Goal: Complete application form

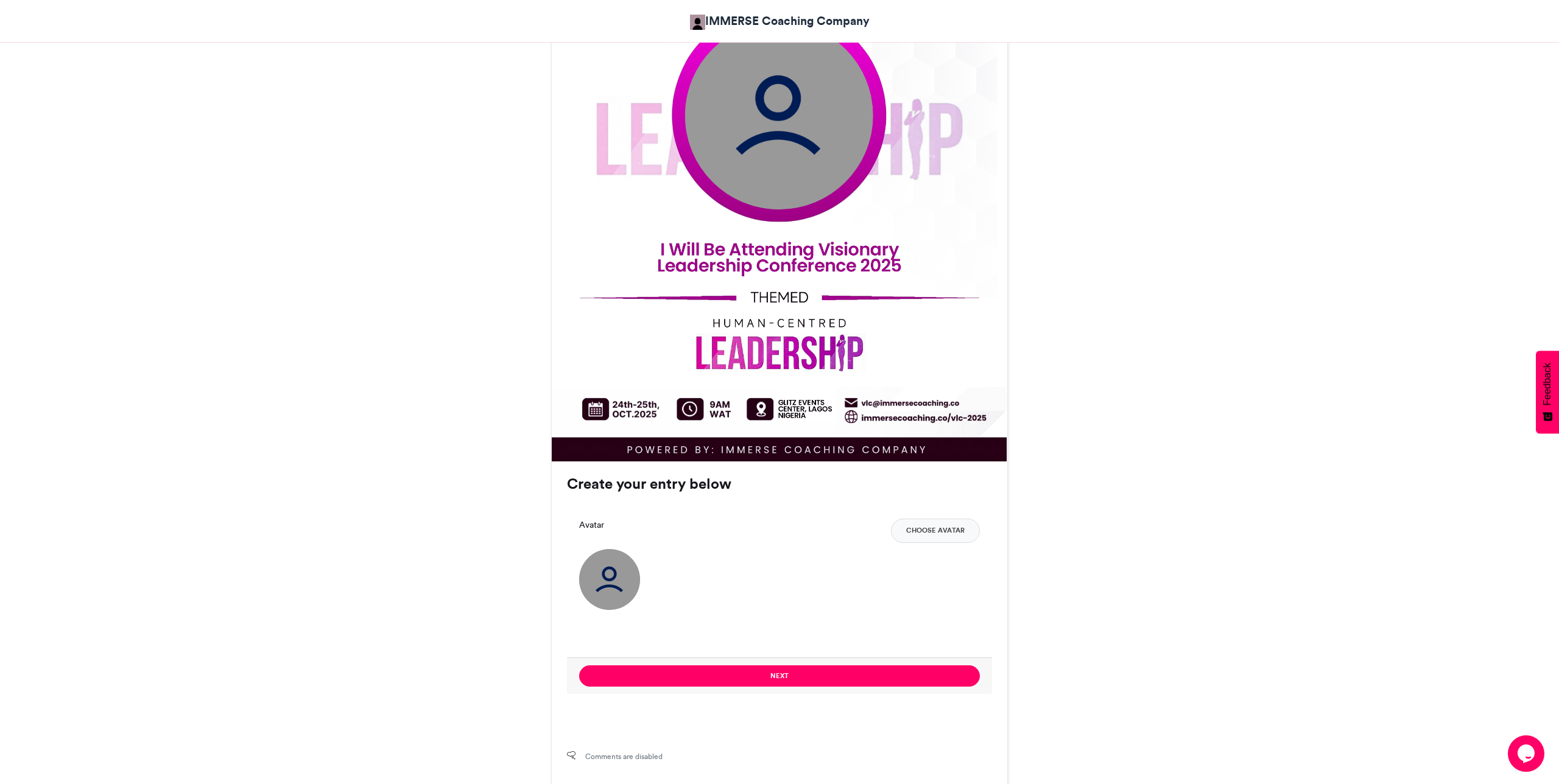
scroll to position [497, 0]
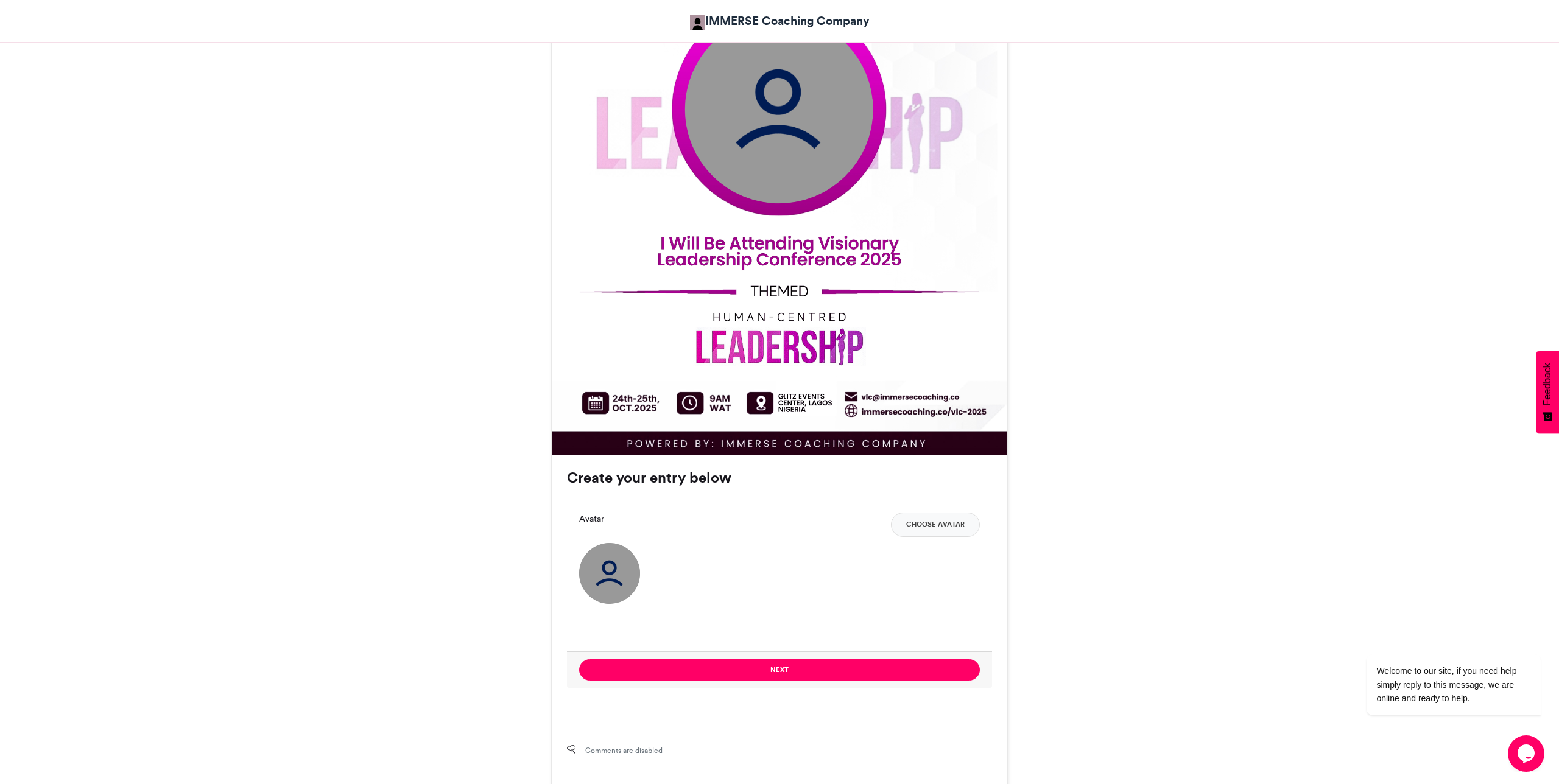
click at [936, 527] on button "Choose Avatar" at bounding box center [936, 525] width 89 height 24
click at [904, 675] on button "Next" at bounding box center [780, 670] width 401 height 21
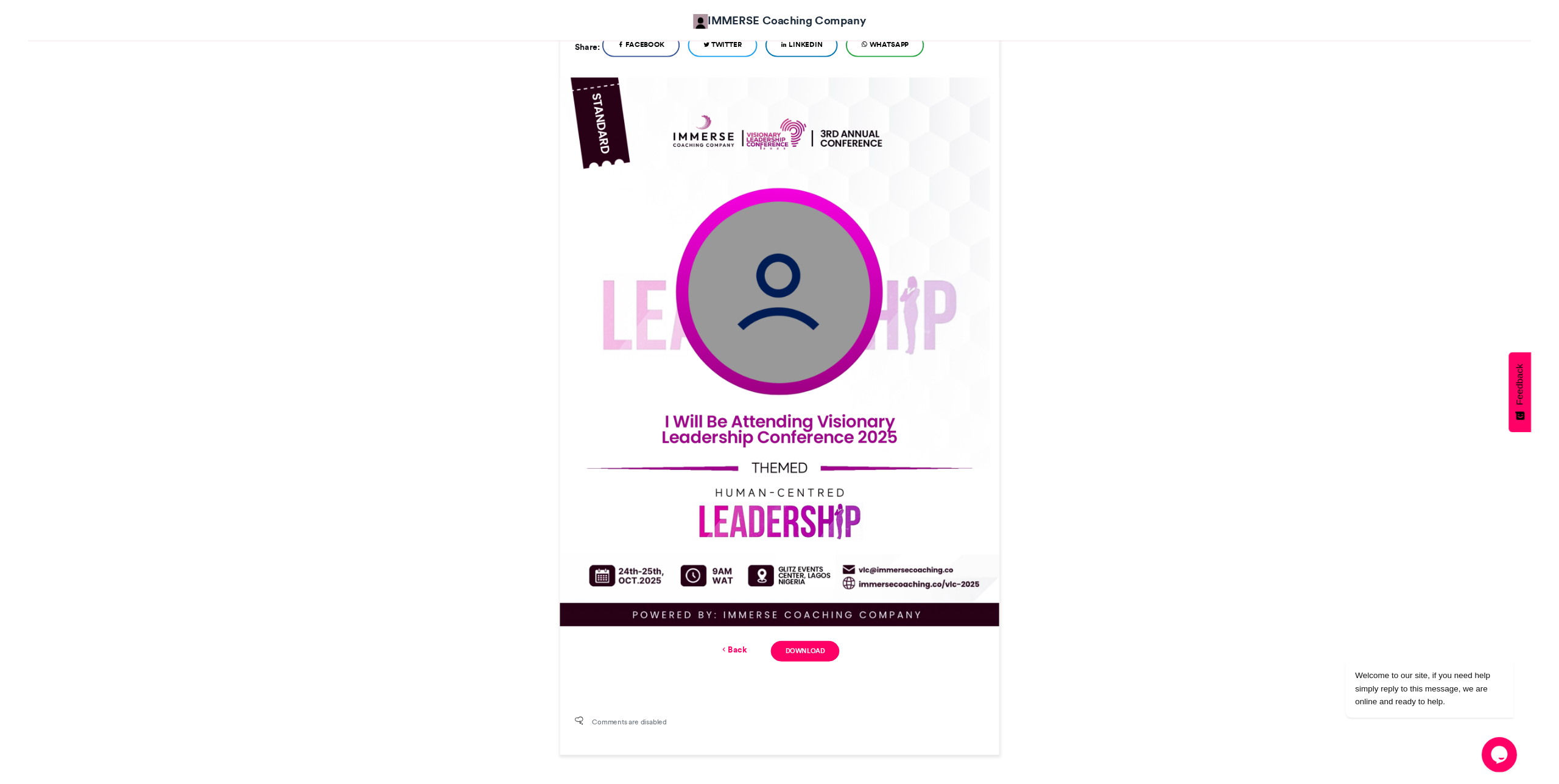
scroll to position [327, 0]
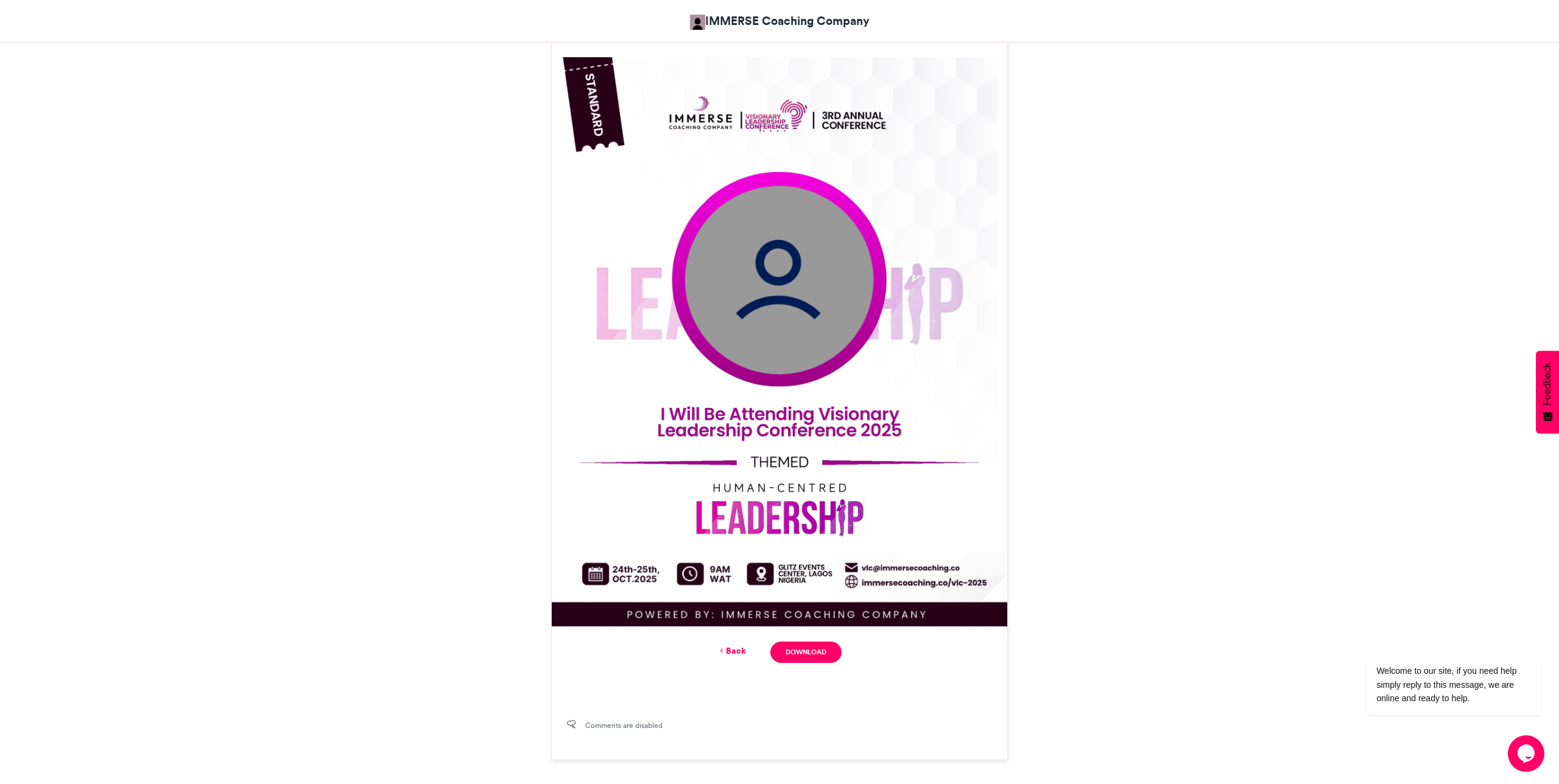
click at [784, 288] on img at bounding box center [779, 342] width 456 height 570
click at [783, 319] on img at bounding box center [779, 342] width 456 height 570
click at [731, 648] on link "Back" at bounding box center [731, 651] width 29 height 13
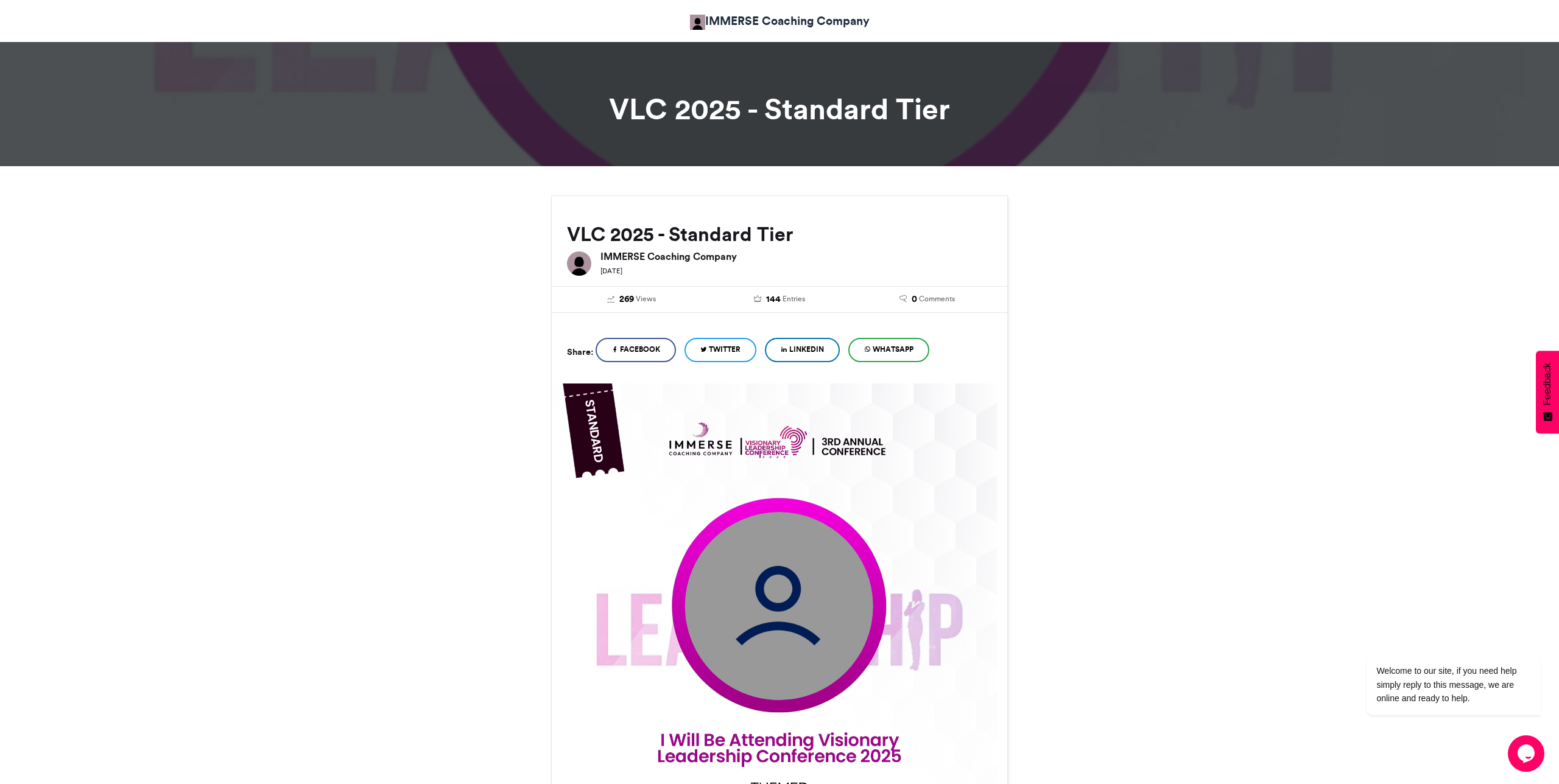
click at [674, 376] on div "Share: Facebook Twitter LinkedIn WhatsApp" at bounding box center [779, 348] width 456 height 71
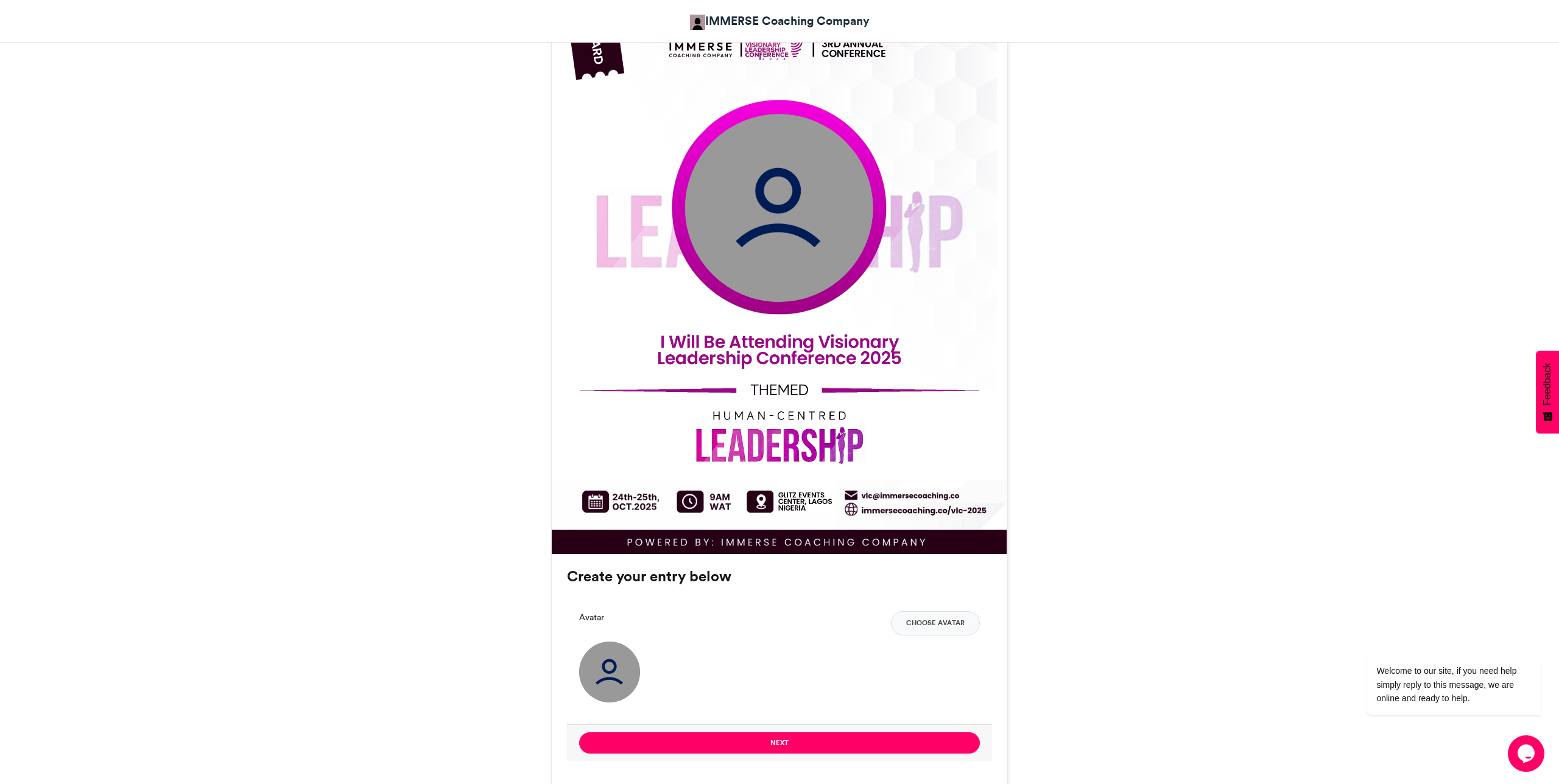
scroll to position [400, 0]
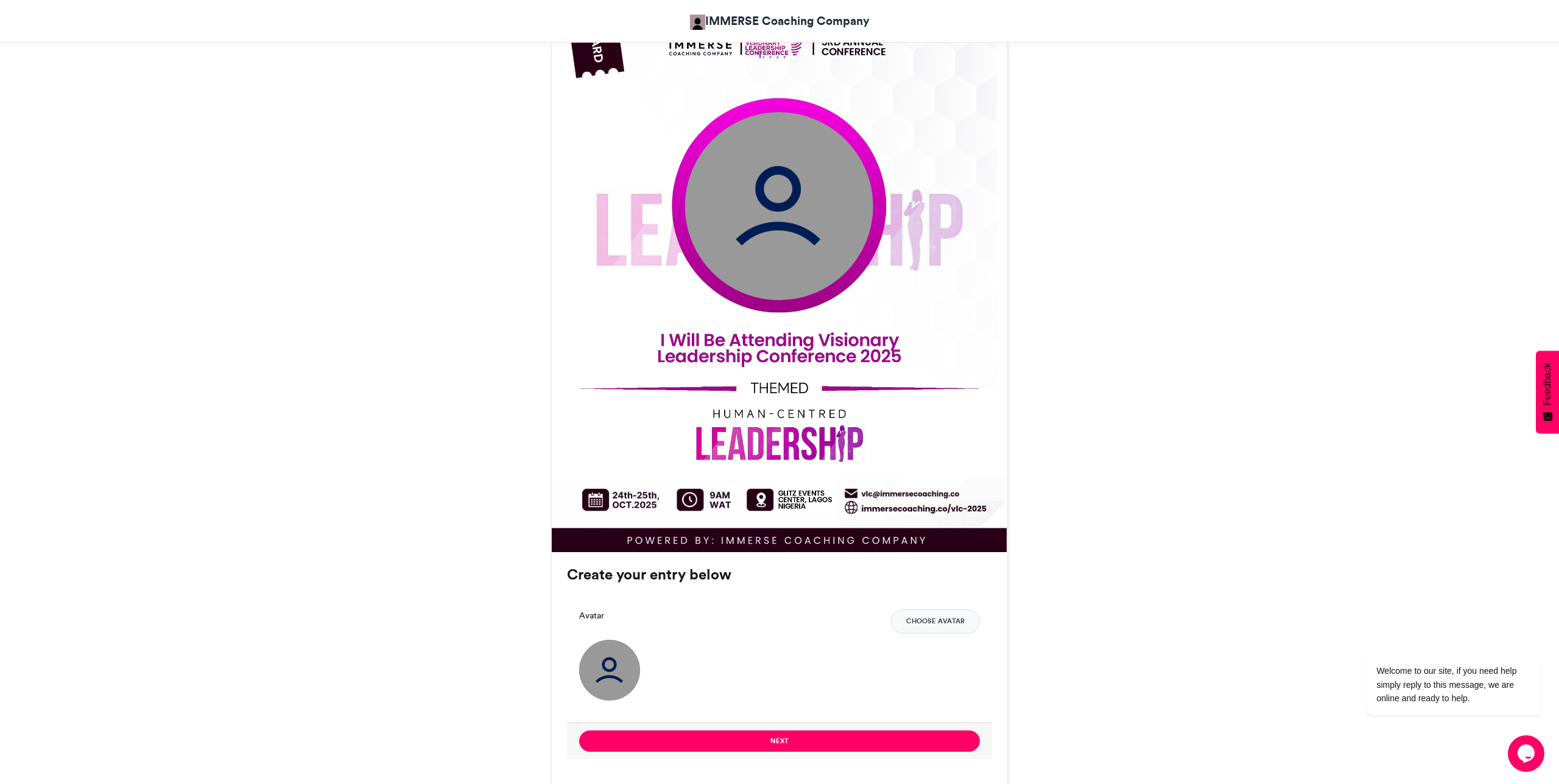
click at [633, 664] on img at bounding box center [610, 671] width 61 height 61
click at [919, 618] on button "Choose Avatar" at bounding box center [936, 622] width 89 height 24
click at [907, 733] on button "Next" at bounding box center [780, 741] width 401 height 21
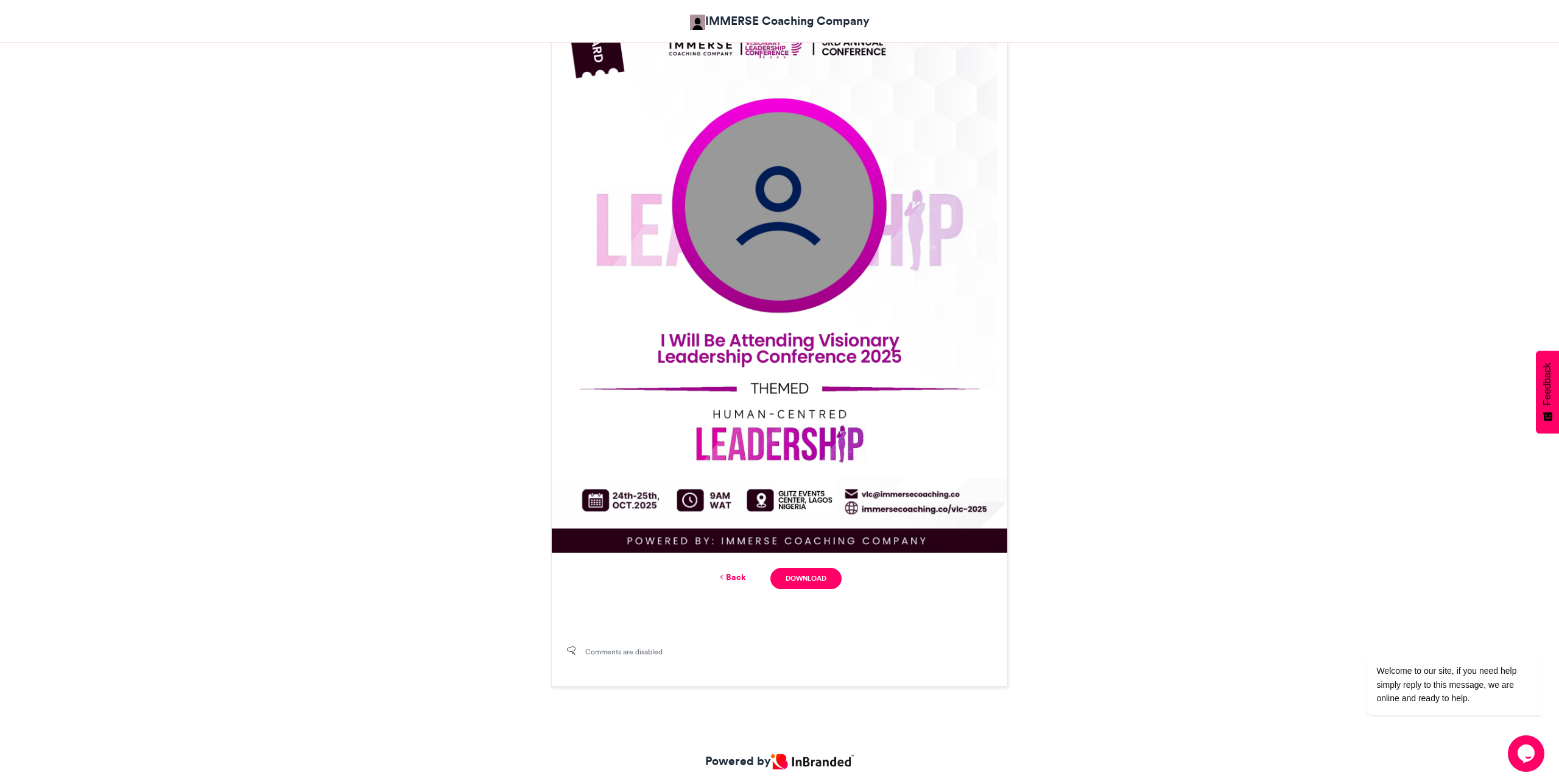
scroll to position [0, 0]
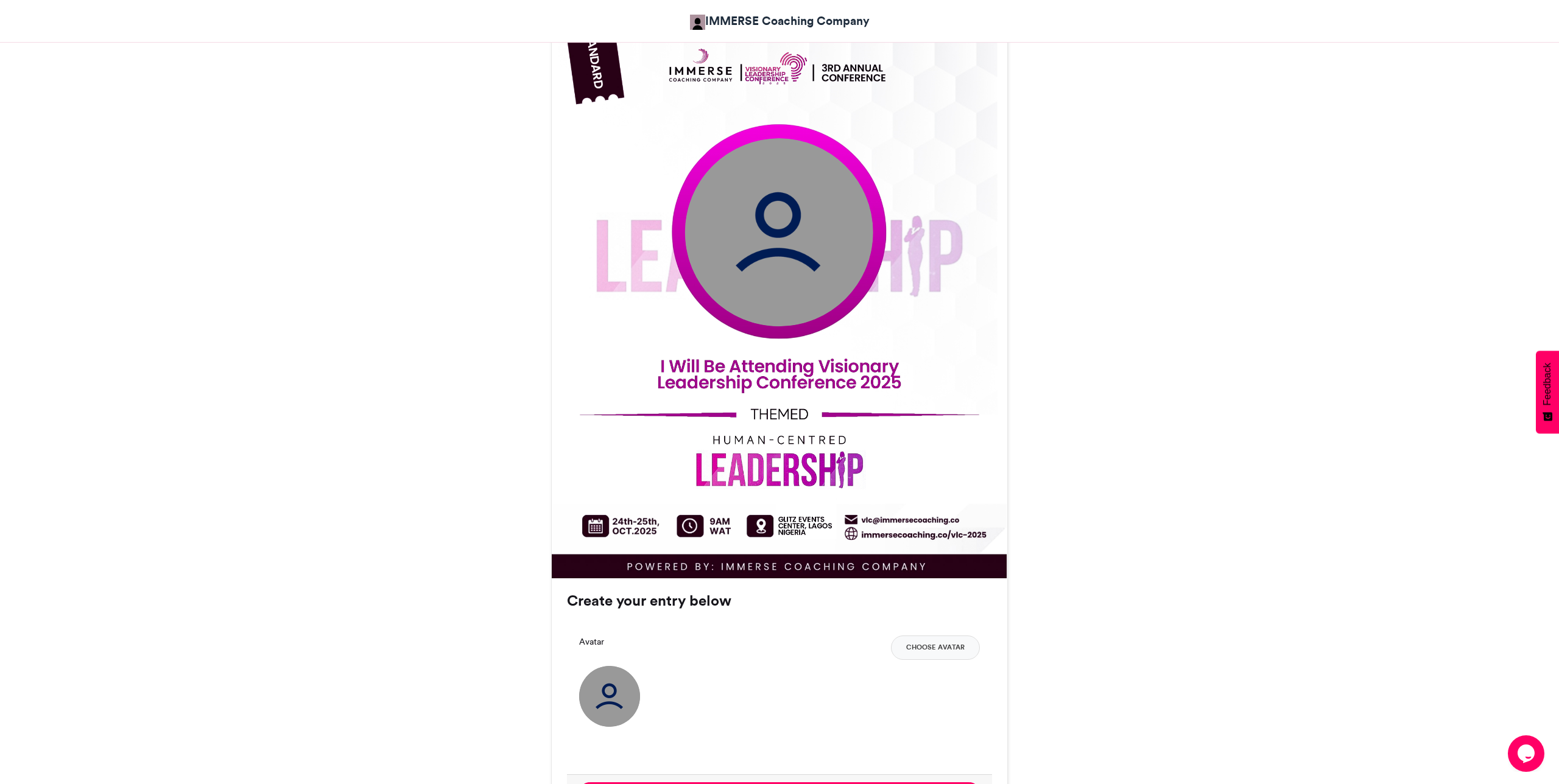
scroll to position [375, 0]
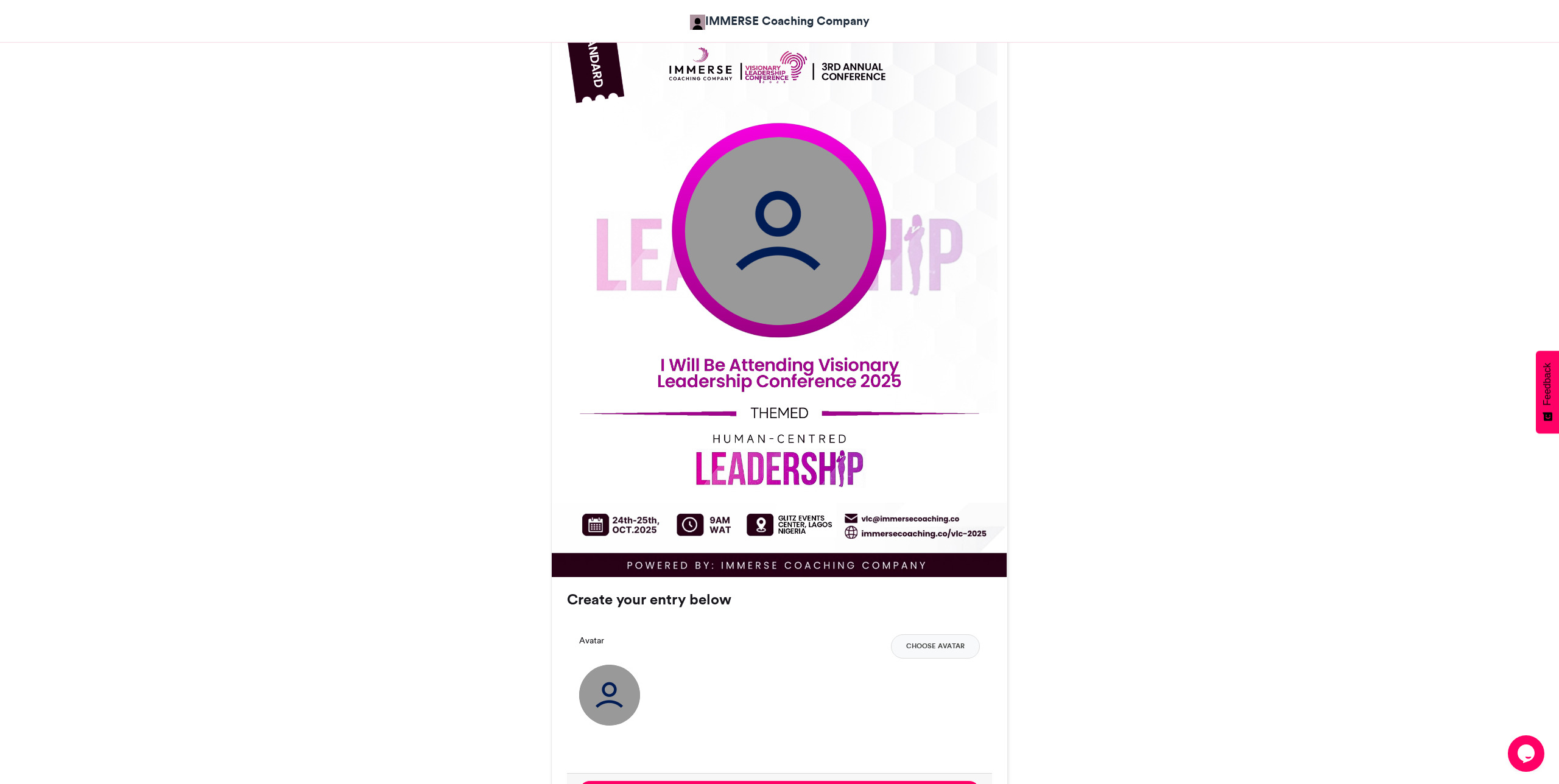
click at [939, 646] on button "Choose Avatar" at bounding box center [936, 646] width 89 height 24
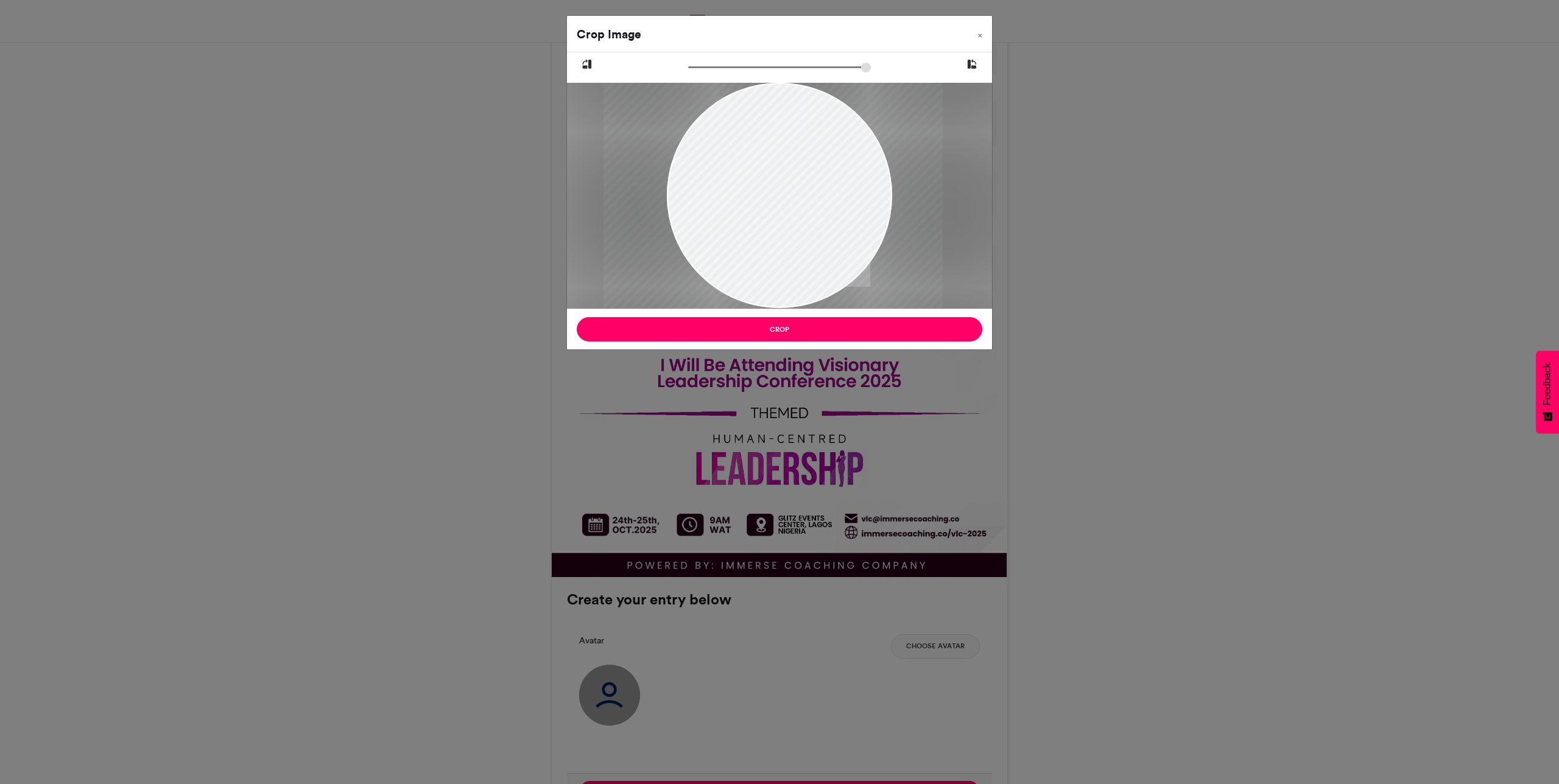
type input "******"
click at [894, 340] on button "Crop" at bounding box center [780, 329] width 406 height 24
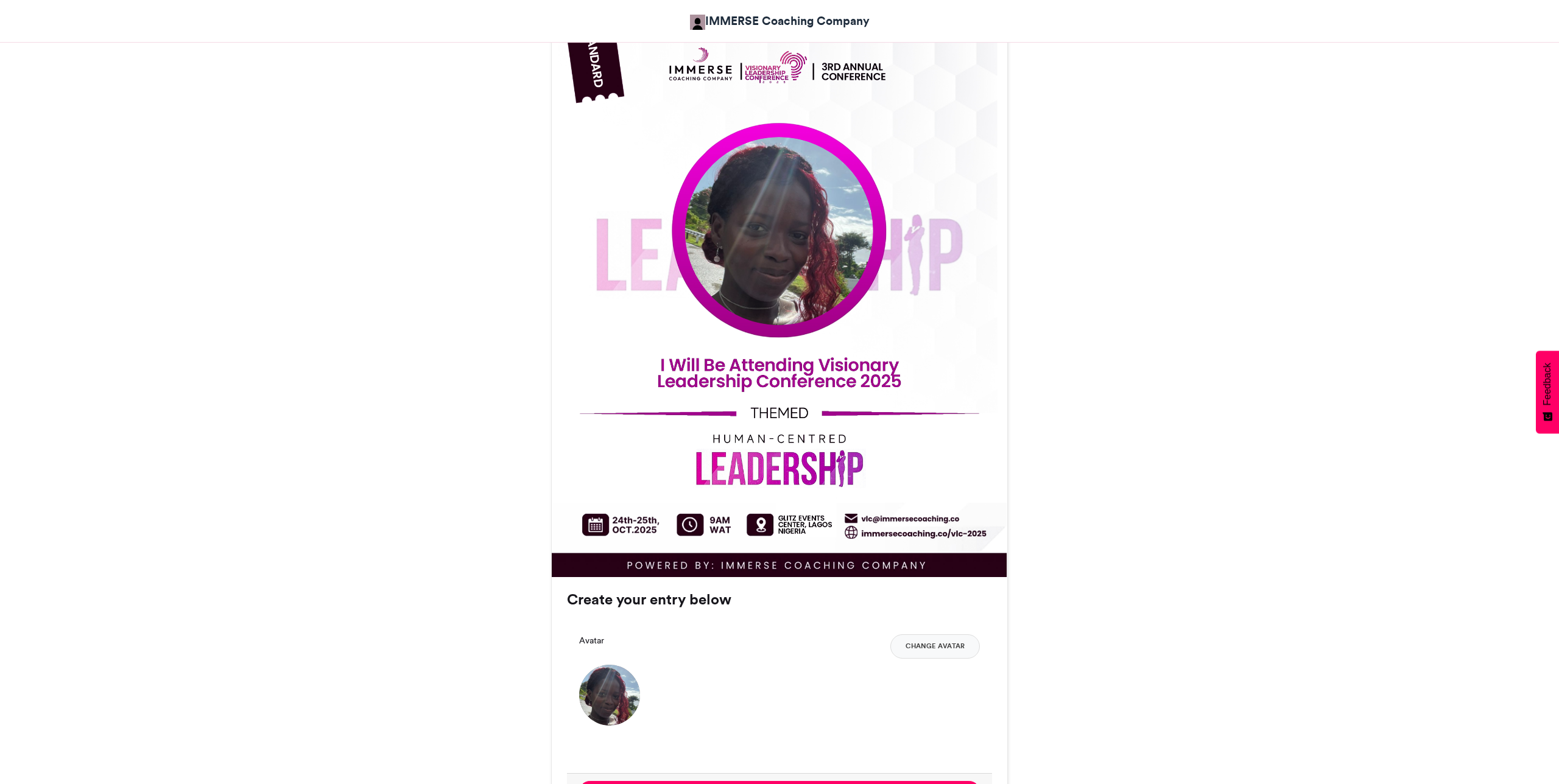
click at [790, 229] on img at bounding box center [779, 231] width 188 height 188
click at [796, 260] on img at bounding box center [779, 231] width 188 height 188
click at [803, 258] on img at bounding box center [779, 231] width 188 height 188
click at [803, 261] on img at bounding box center [779, 231] width 188 height 188
click at [807, 256] on img at bounding box center [779, 231] width 188 height 188
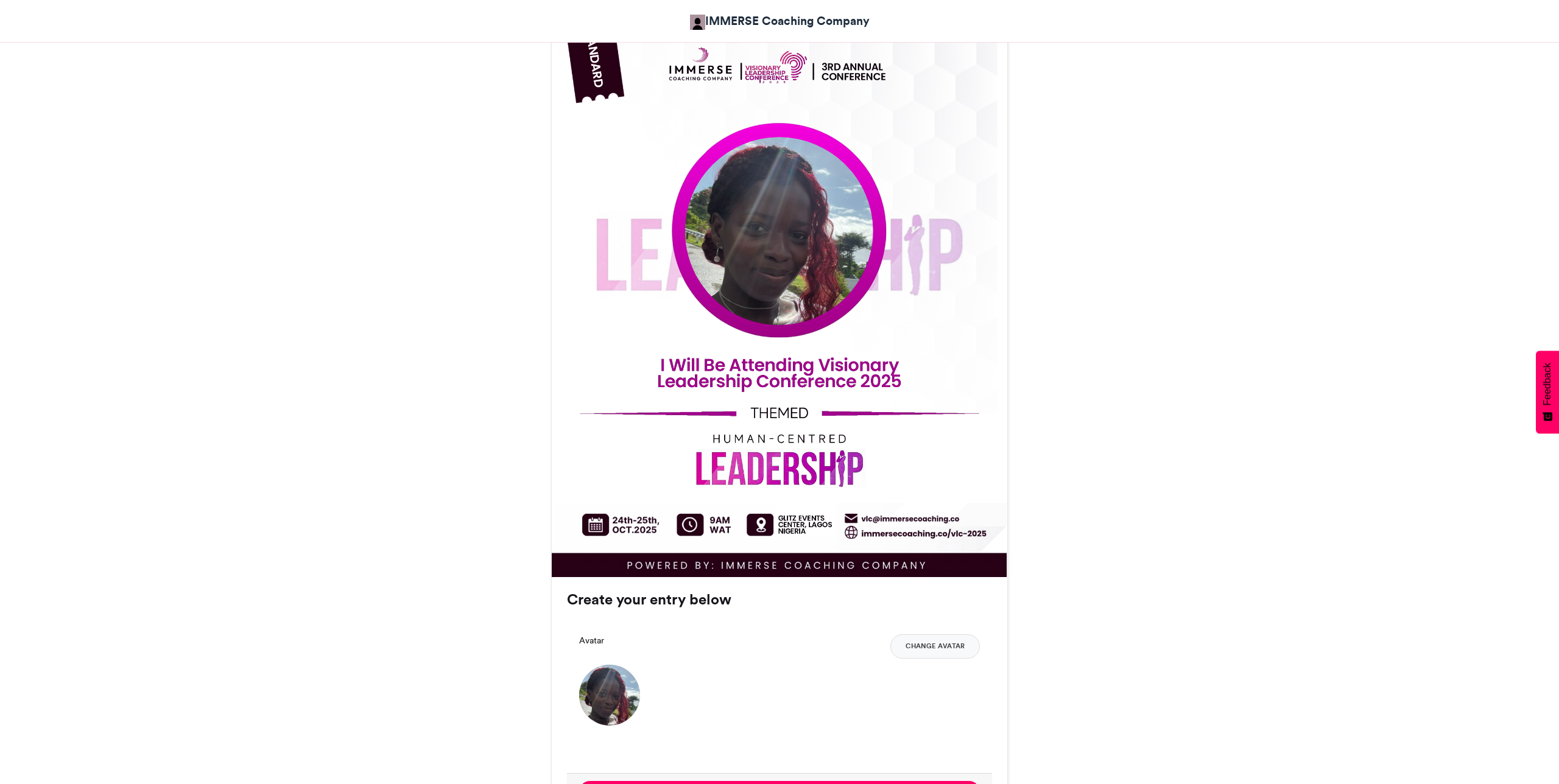
click at [810, 254] on img at bounding box center [779, 231] width 188 height 188
click at [936, 646] on button "Change Avatar" at bounding box center [935, 646] width 90 height 24
click at [936, 648] on button "Change Avatar" at bounding box center [935, 646] width 90 height 24
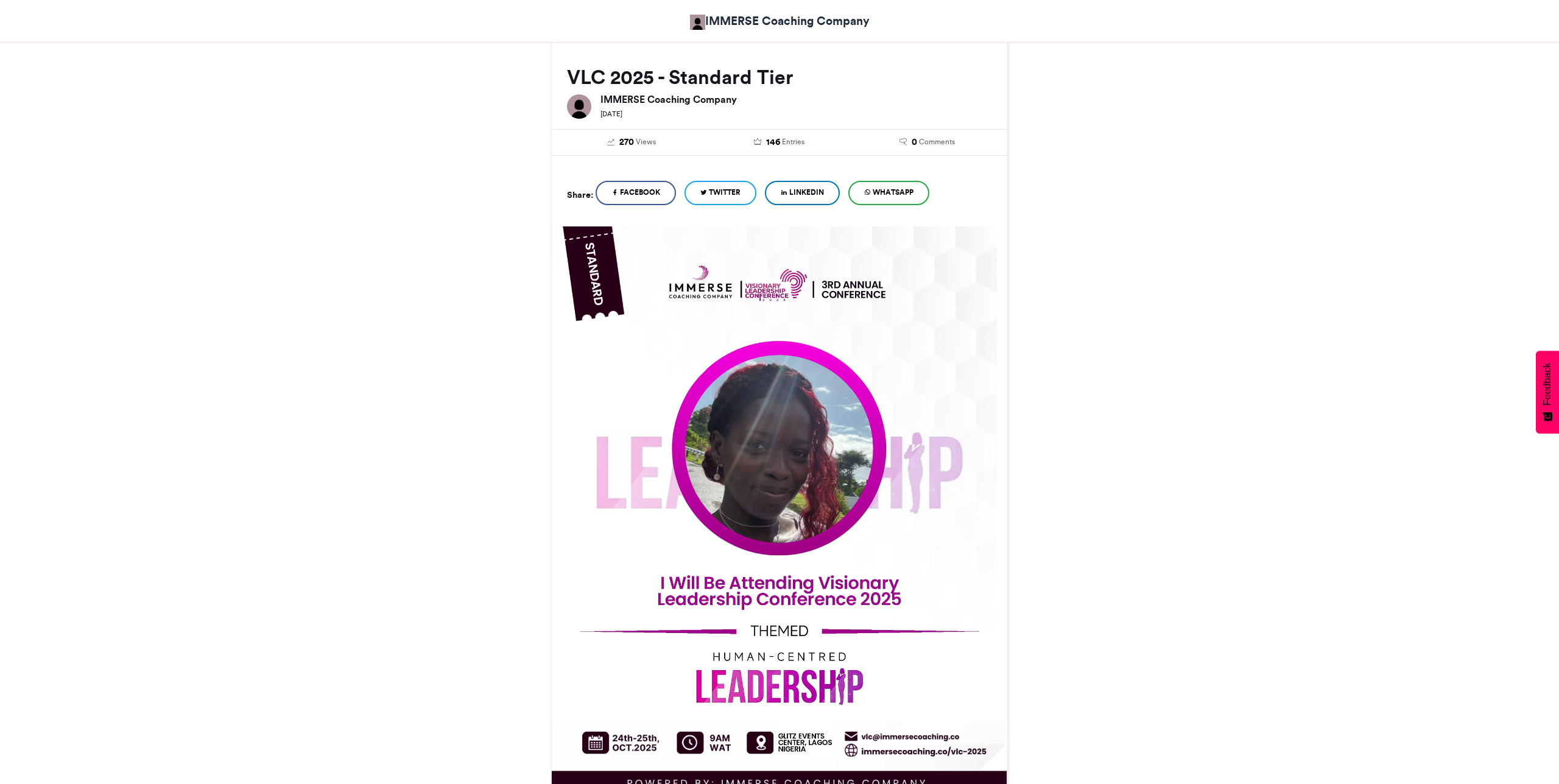
scroll to position [371, 0]
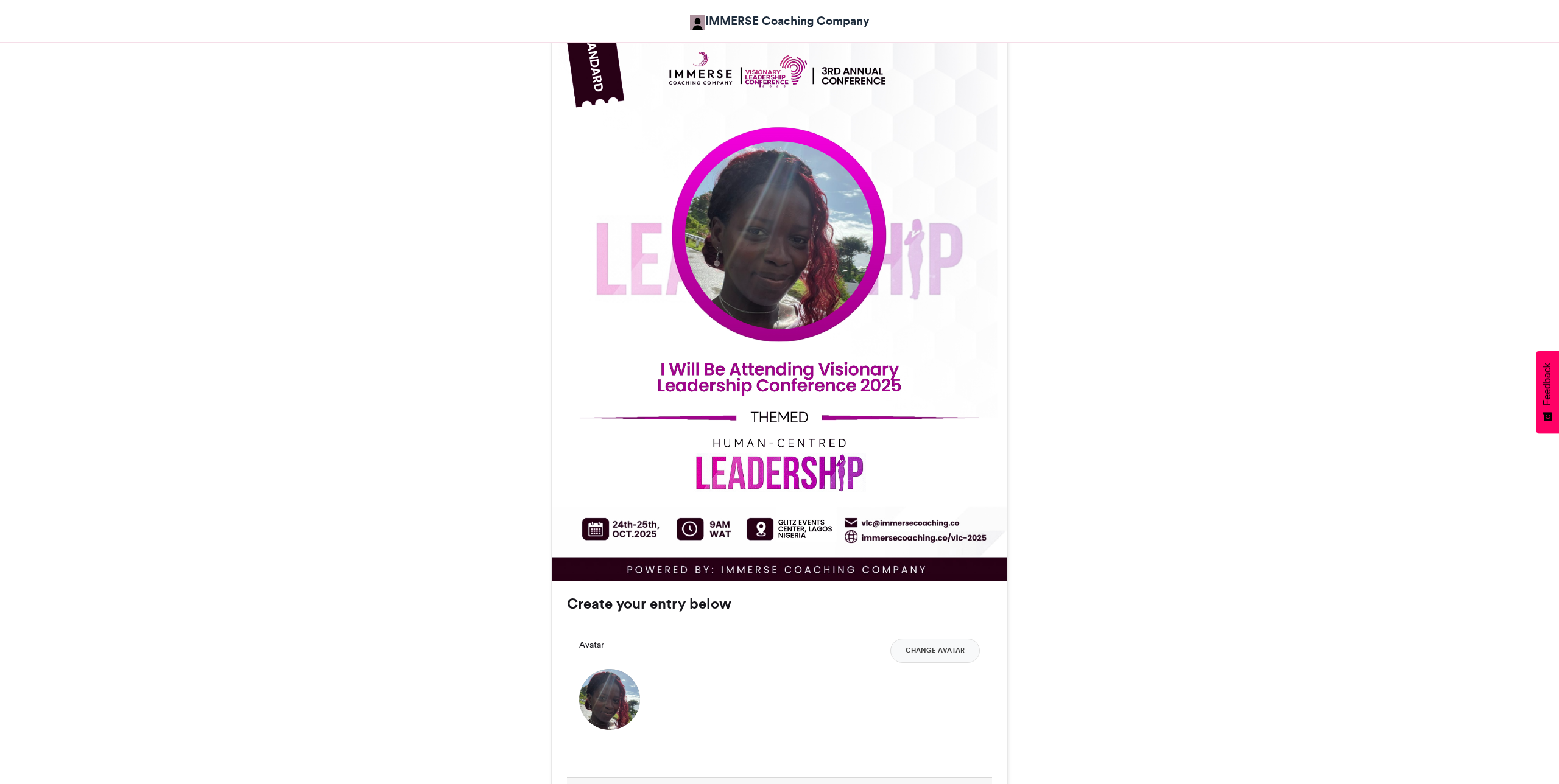
click at [927, 652] on button "Change Avatar" at bounding box center [935, 651] width 90 height 24
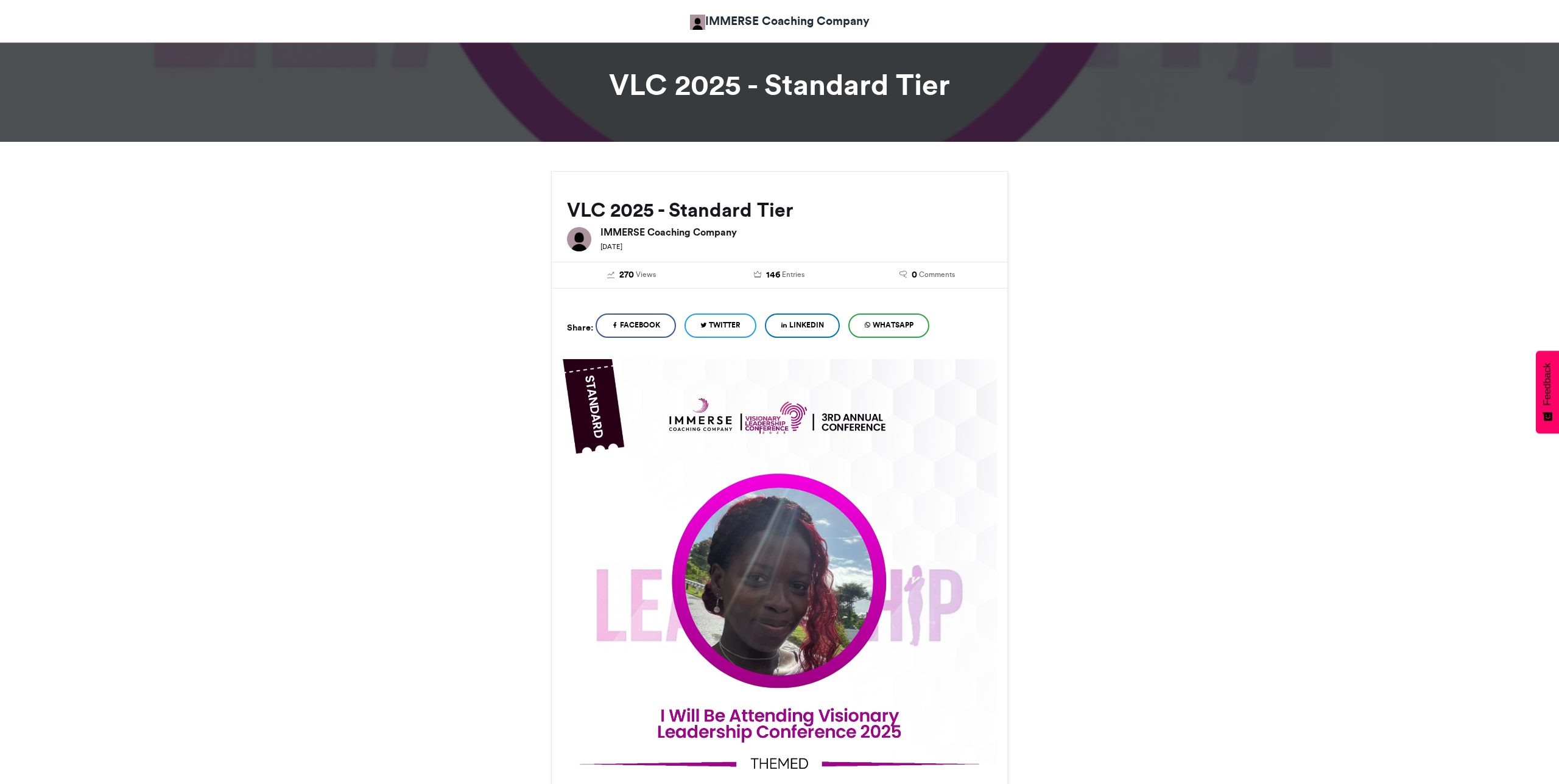
scroll to position [0, 0]
